Goal: Contribute content: Add original content to the website for others to see

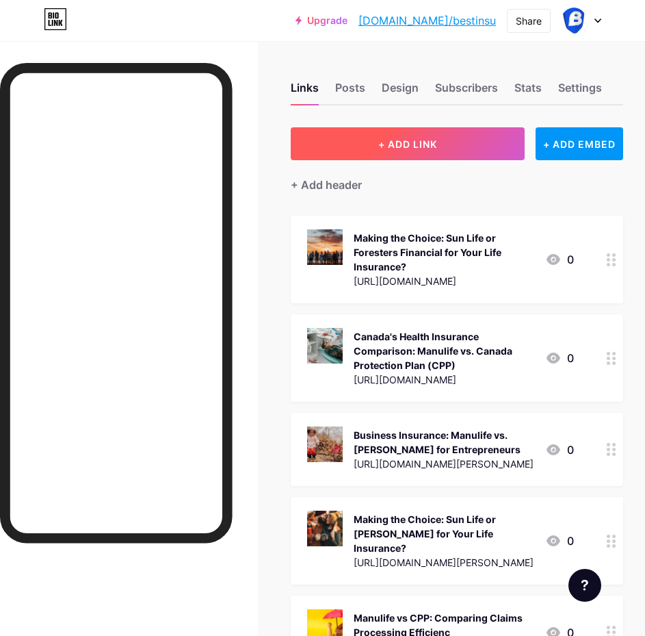
click at [418, 142] on span "+ ADD LINK" at bounding box center [408, 144] width 59 height 12
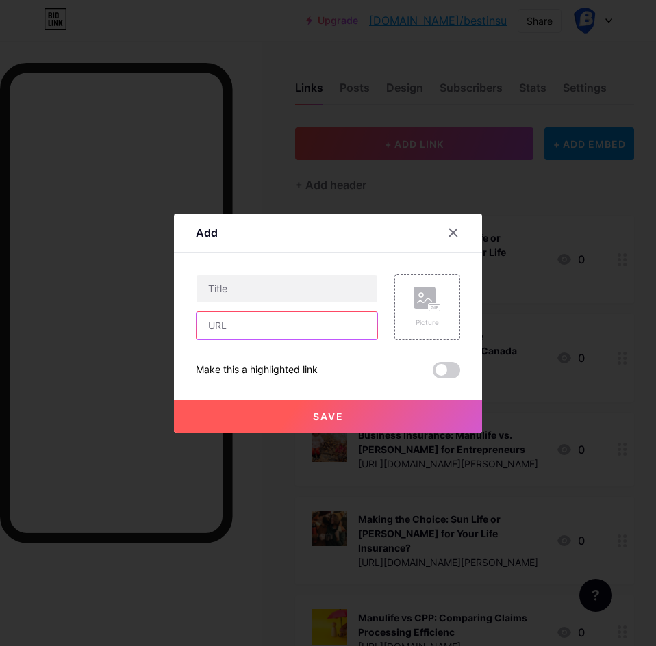
click at [253, 329] on input "text" at bounding box center [286, 325] width 181 height 27
paste input "[URL][DOMAIN_NAME]"
type input "[URL][DOMAIN_NAME]"
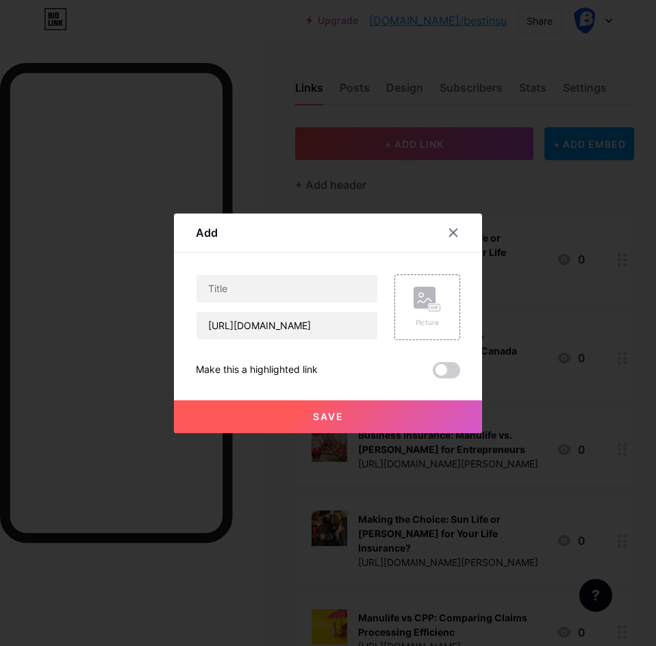
scroll to position [0, 0]
click at [223, 293] on input "text" at bounding box center [286, 288] width 181 height 27
paste input "mpire Life Company Review: Competitive Market Comparisons"
type input "mpire Life Company Review: Competitive Market Comparisons"
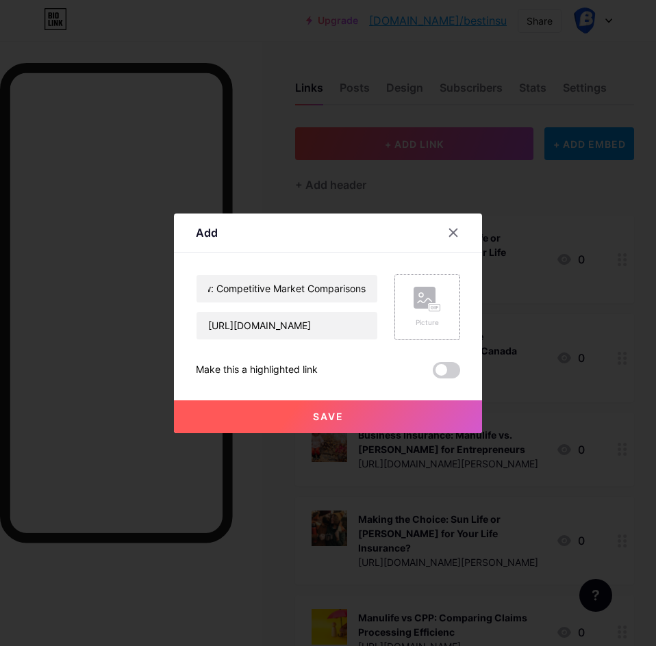
click at [428, 301] on rect at bounding box center [424, 298] width 22 height 22
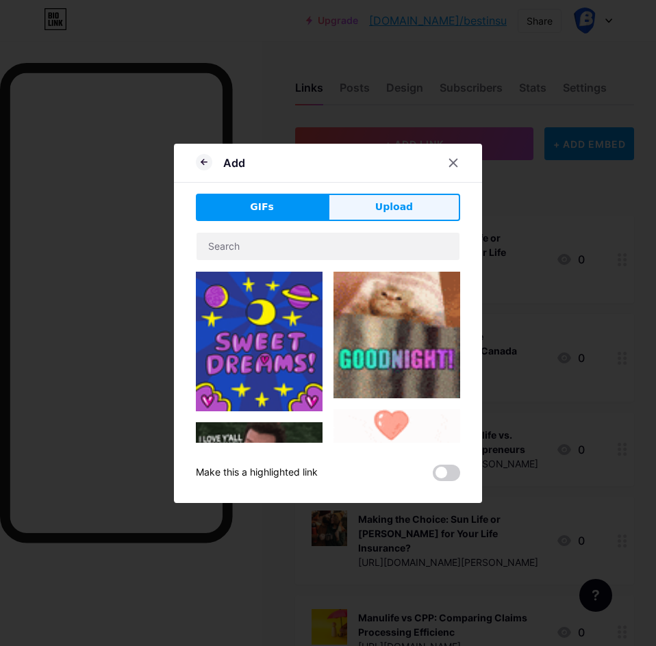
click at [374, 198] on button "Upload" at bounding box center [394, 207] width 132 height 27
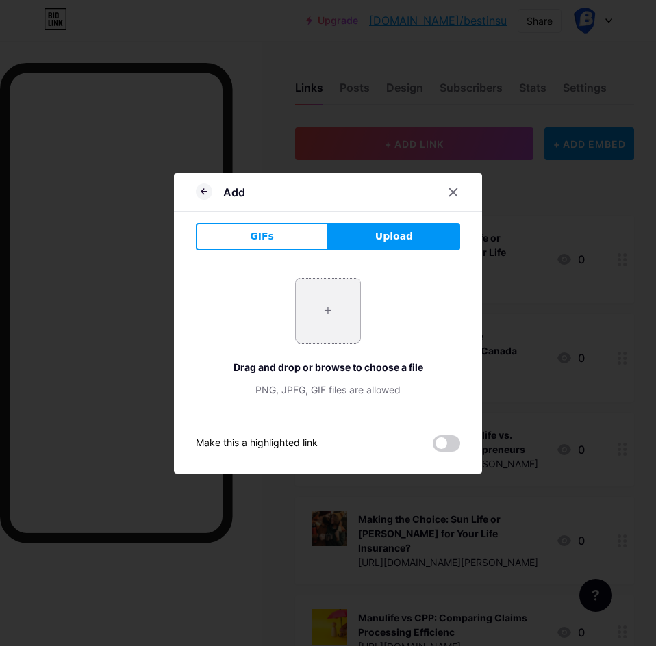
click at [344, 300] on input "file" at bounding box center [328, 311] width 64 height 64
type input "C:\fakepath\empire-life-[GEOGRAPHIC_DATA]-750x375.jpg"
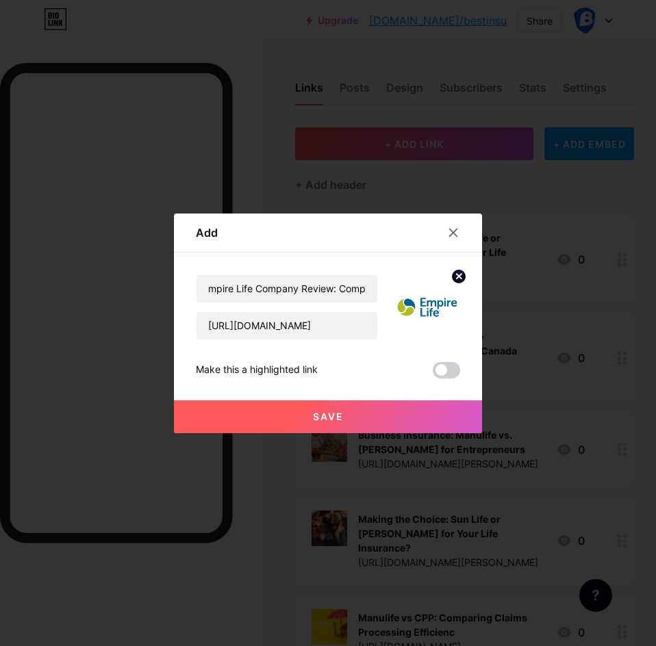
click at [299, 409] on button "Save" at bounding box center [328, 416] width 308 height 33
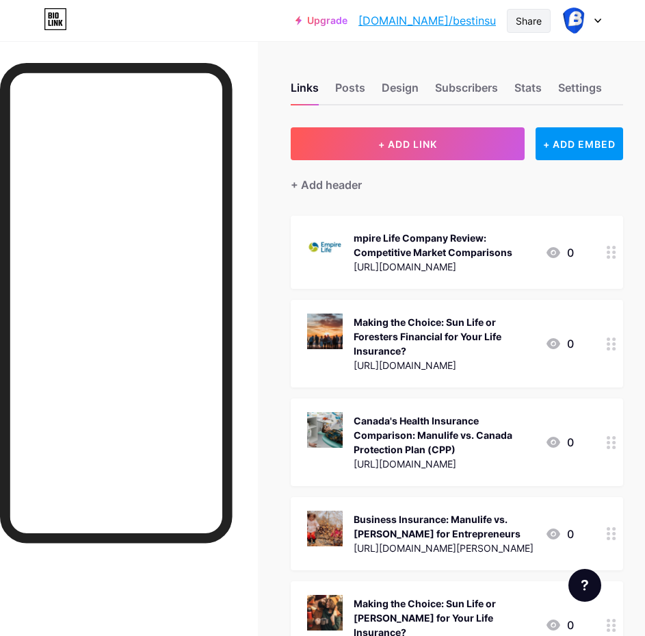
click at [528, 18] on div "Share" at bounding box center [529, 21] width 26 height 14
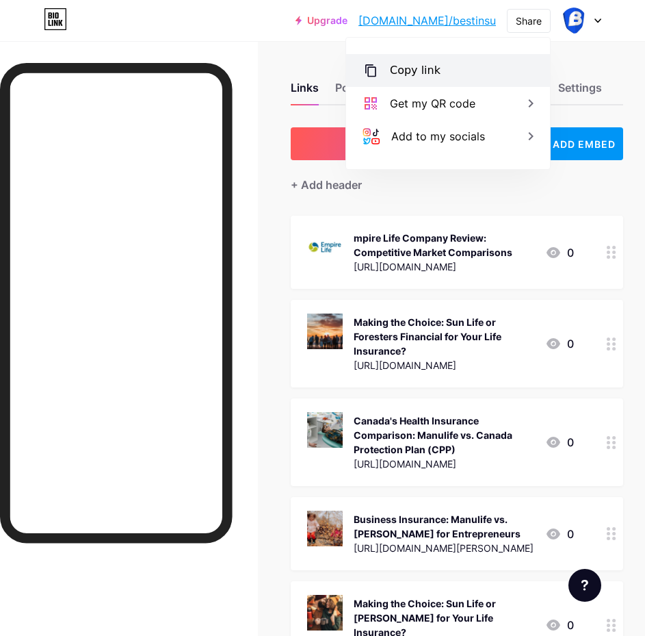
click at [416, 72] on div "Copy link" at bounding box center [415, 70] width 51 height 16
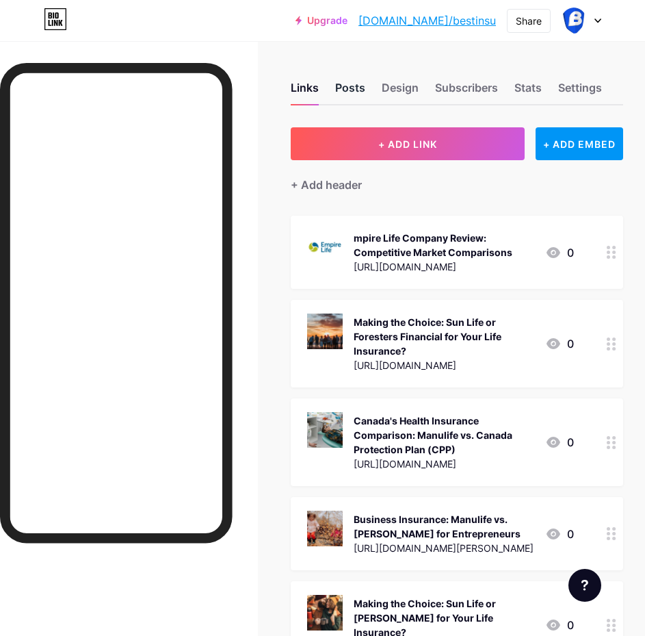
click at [348, 97] on div "Posts" at bounding box center [350, 91] width 30 height 25
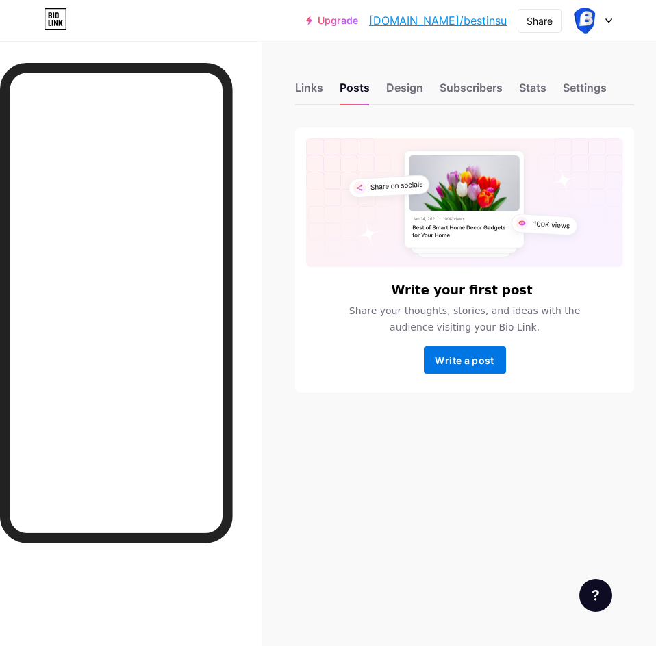
click at [476, 363] on span "Write a post" at bounding box center [464, 361] width 59 height 12
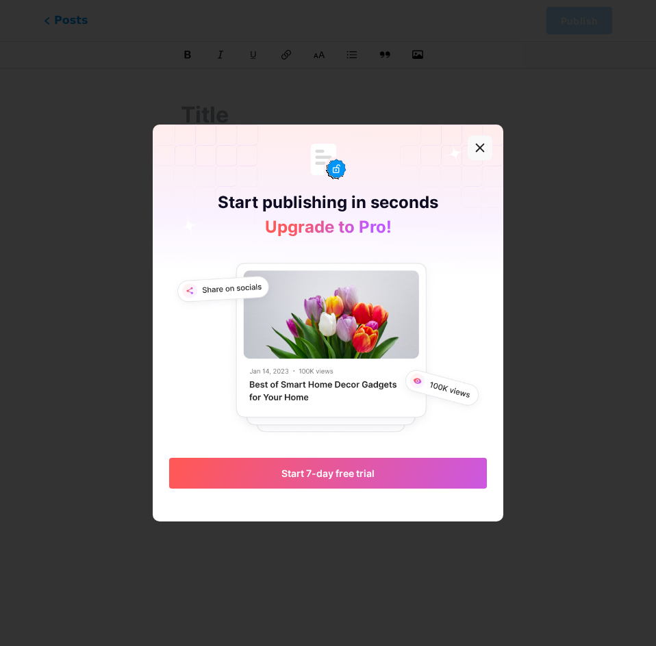
click at [477, 151] on icon at bounding box center [480, 148] width 8 height 8
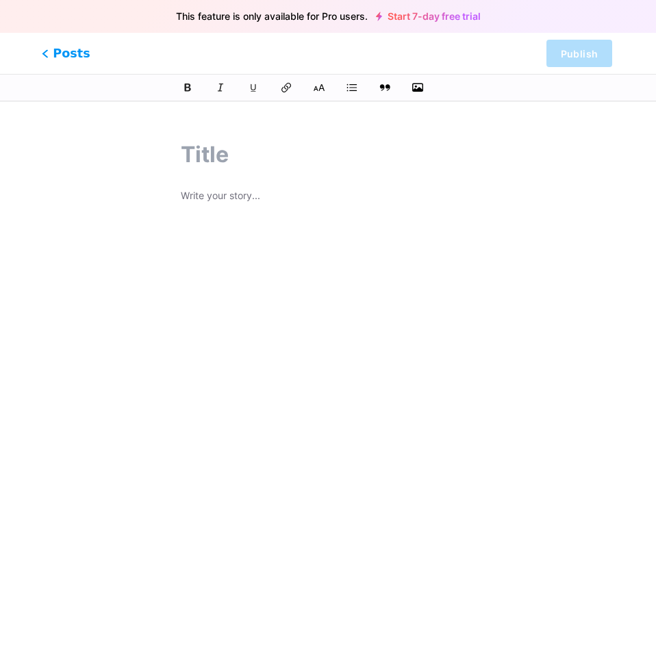
click at [65, 54] on span "Posts" at bounding box center [66, 53] width 49 height 18
